Goal: Find specific page/section: Find specific page/section

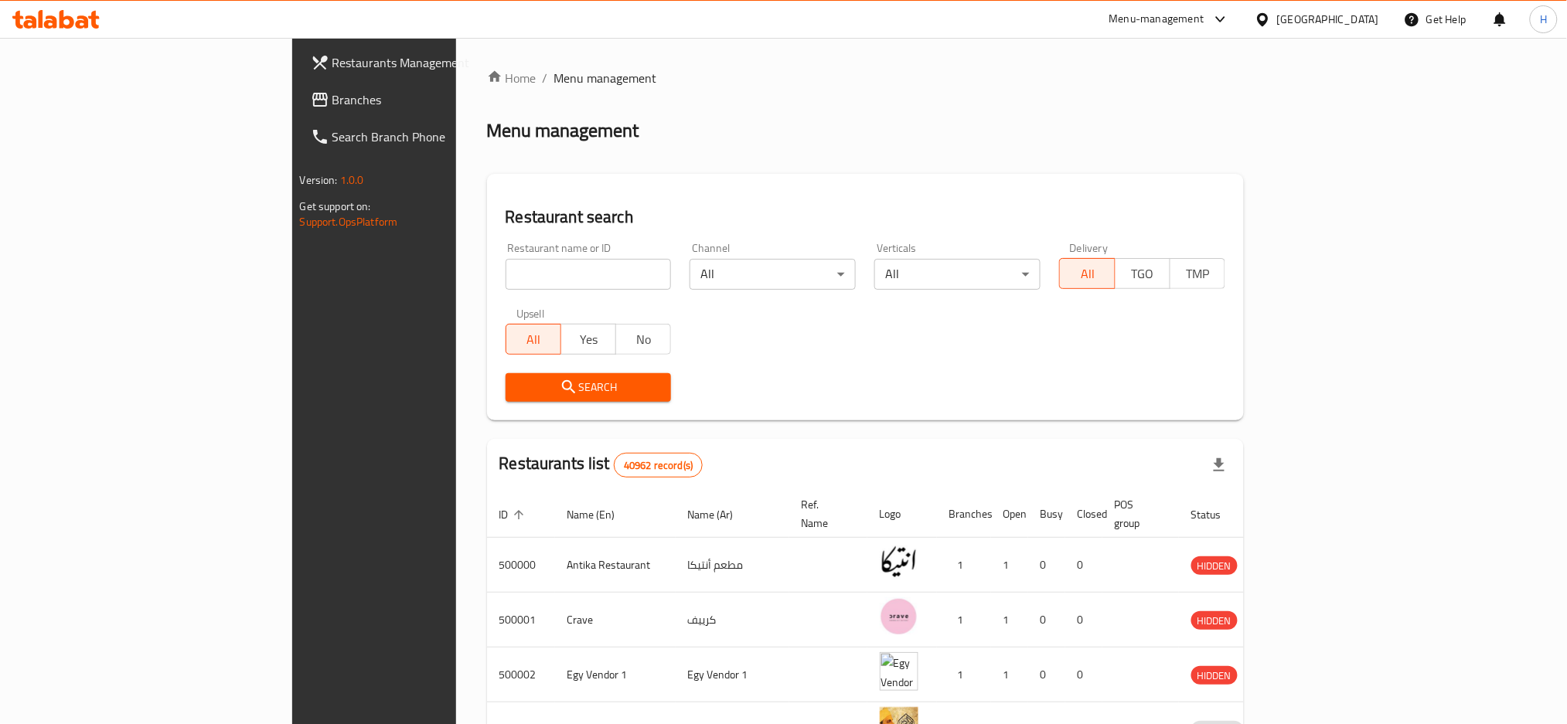
click at [332, 100] on span "Branches" at bounding box center [436, 99] width 209 height 19
click at [298, 84] on link "Branches" at bounding box center [426, 99] width 256 height 37
click at [332, 105] on span "Branches" at bounding box center [436, 99] width 209 height 19
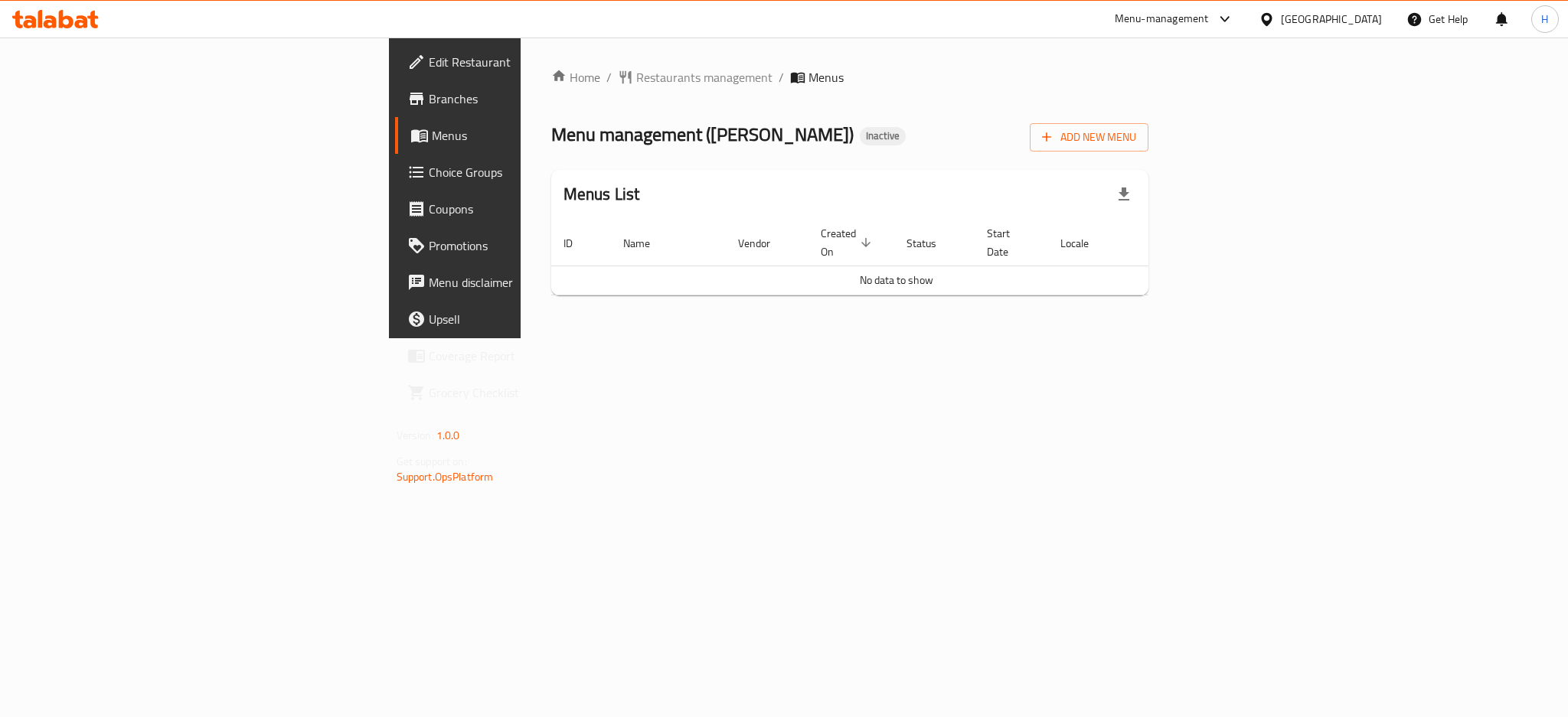
click at [429, 65] on span "Edit Restaurant" at bounding box center [534, 61] width 210 height 19
